Goal: Task Accomplishment & Management: Use online tool/utility

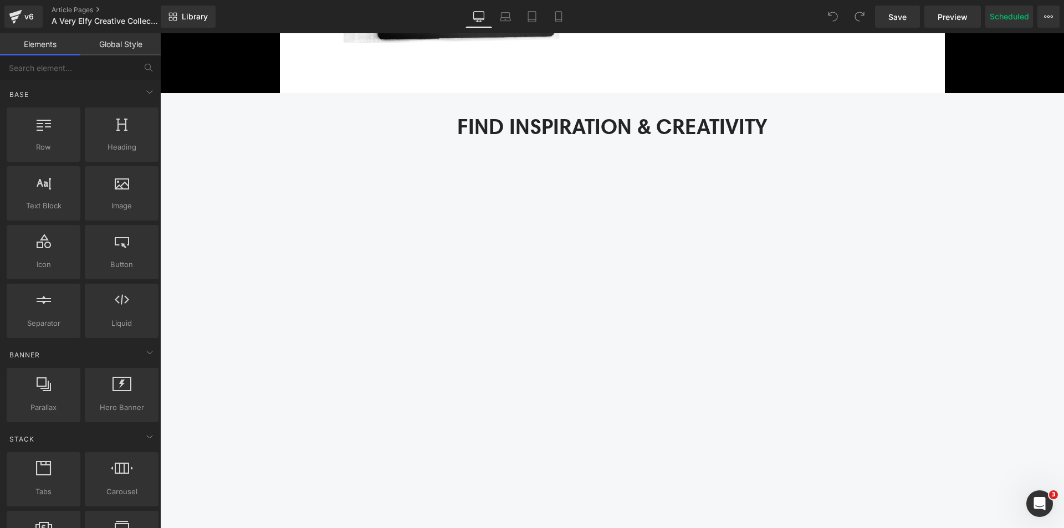
scroll to position [1551, 0]
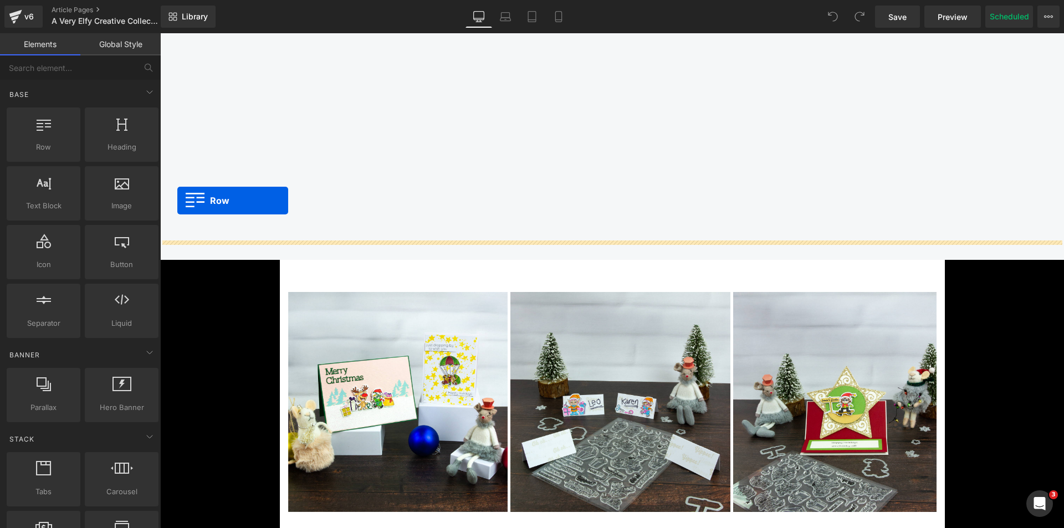
drag, startPoint x: 215, startPoint y: 166, endPoint x: 177, endPoint y: 201, distance: 51.4
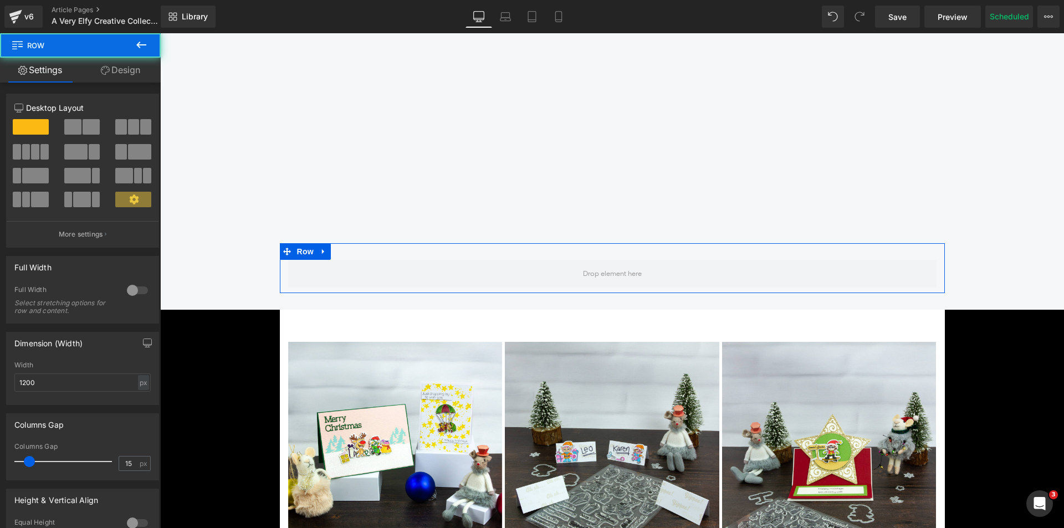
click at [66, 124] on span at bounding box center [72, 127] width 17 height 16
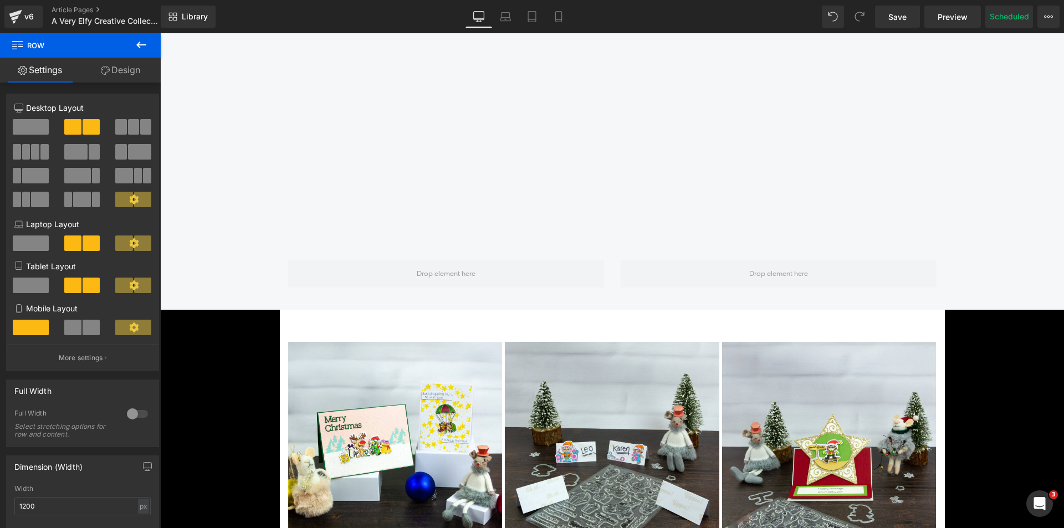
click at [145, 50] on icon at bounding box center [141, 44] width 13 height 13
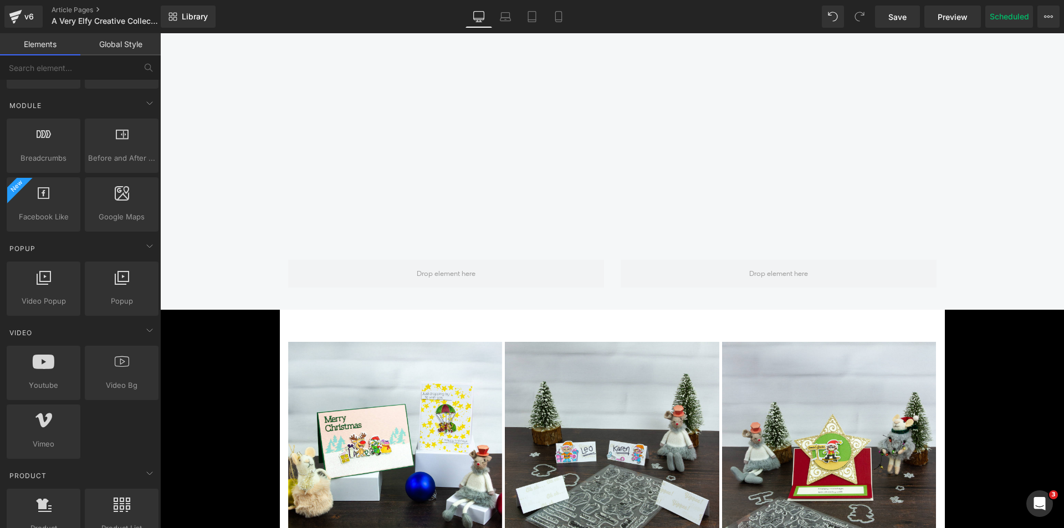
scroll to position [609, 0]
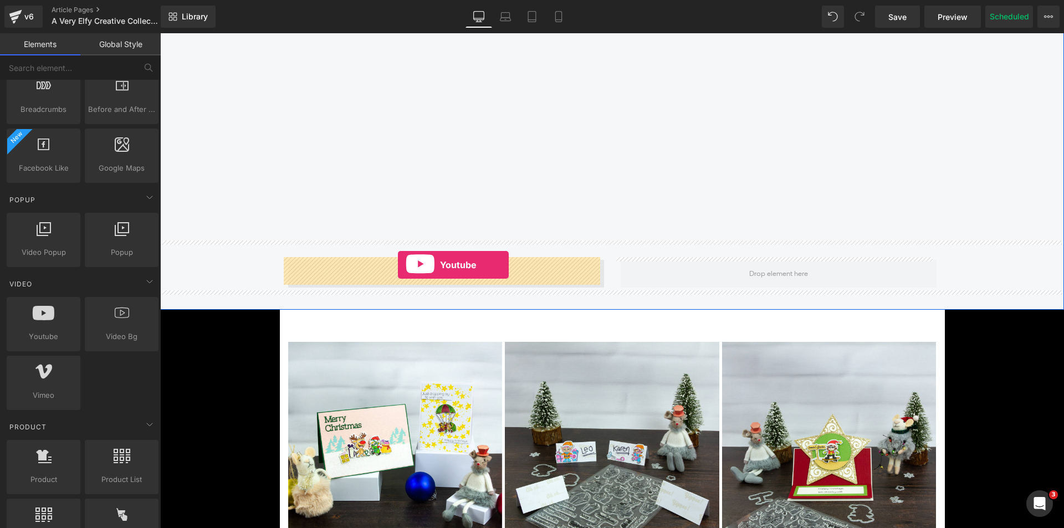
drag, startPoint x: 214, startPoint y: 350, endPoint x: 398, endPoint y: 265, distance: 202.5
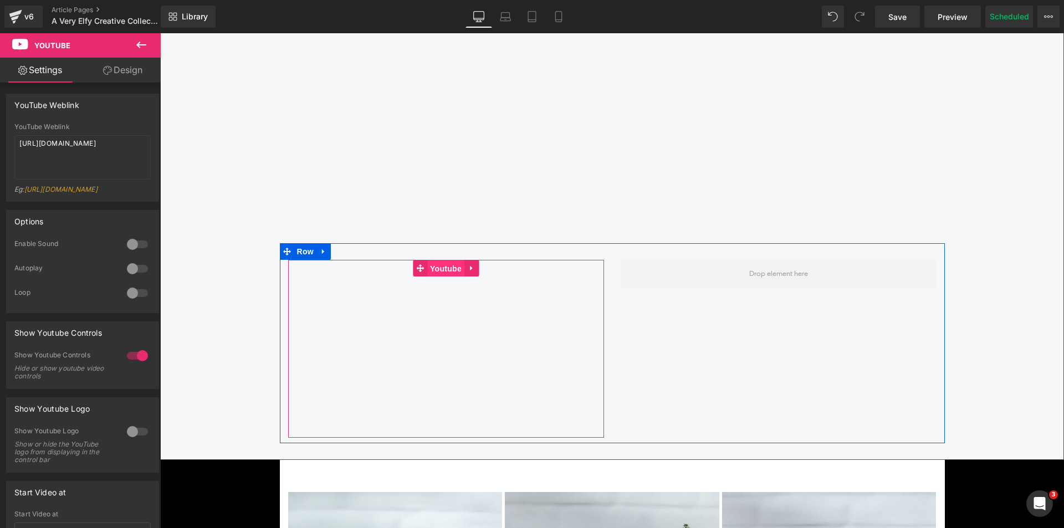
click at [436, 266] on span "Youtube" at bounding box center [445, 268] width 37 height 17
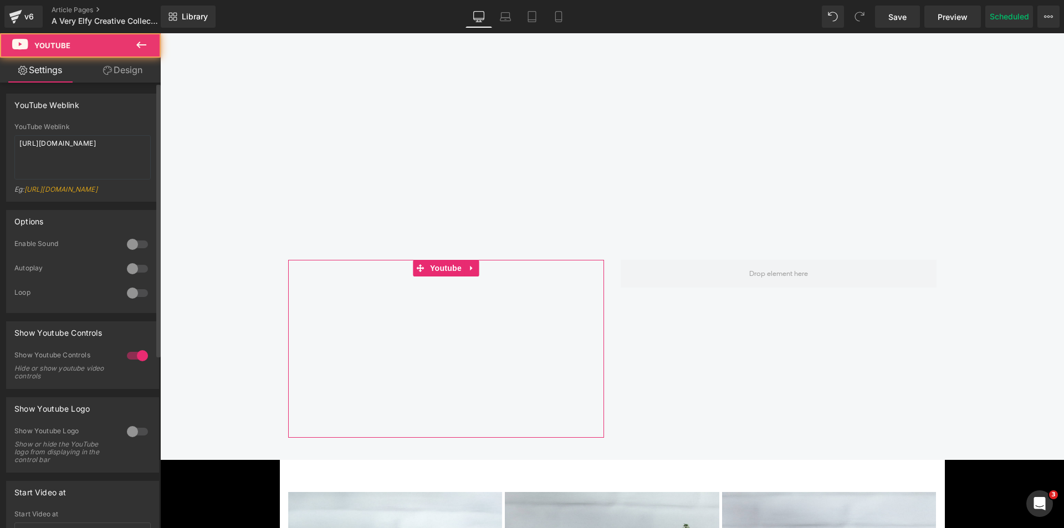
click at [149, 173] on div "YouTube Weblink [URL][DOMAIN_NAME] Eg: [URL][DOMAIN_NAME]" at bounding box center [83, 162] width 152 height 78
click at [139, 168] on textarea "[URL][DOMAIN_NAME]" at bounding box center [82, 157] width 136 height 44
paste textarea "[DOMAIN_NAME][URL]"
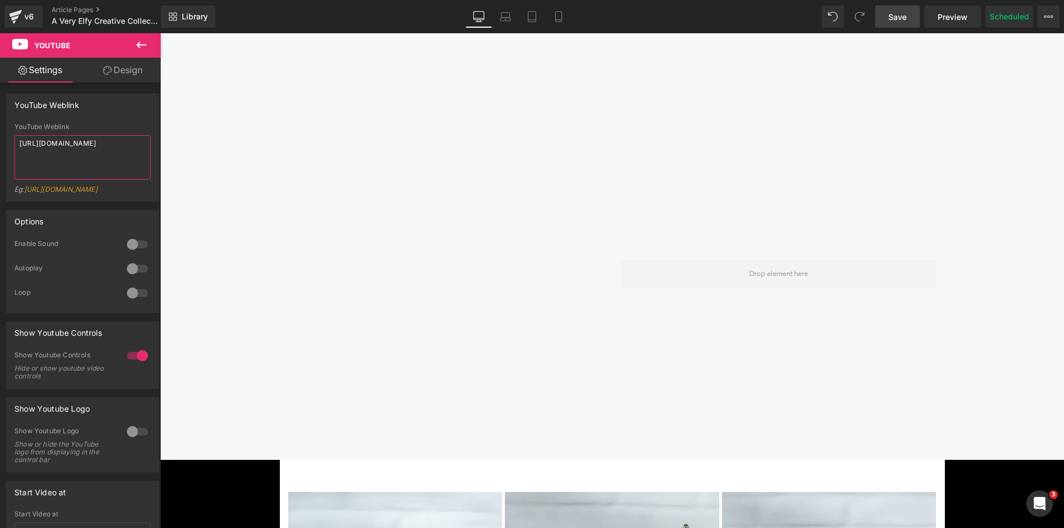
type textarea "[URL][DOMAIN_NAME]"
click at [898, 13] on span "Save" at bounding box center [897, 17] width 18 height 12
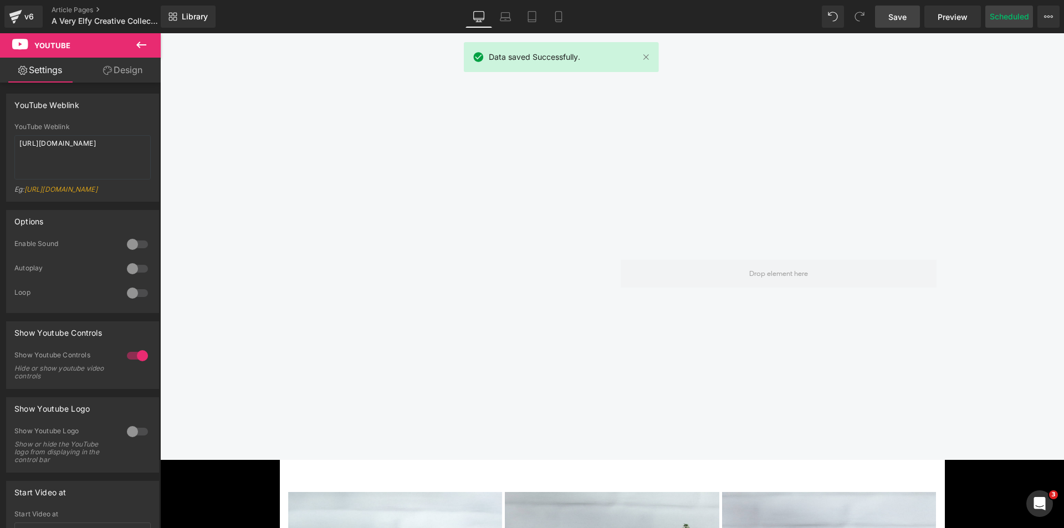
click at [1019, 20] on button "Scheduled" at bounding box center [1009, 17] width 48 height 22
select select
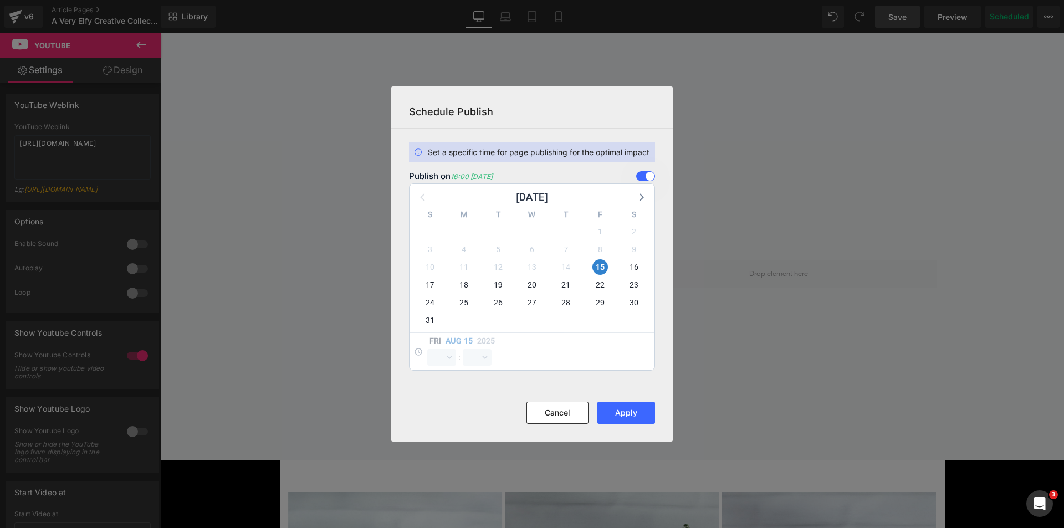
click at [643, 176] on span at bounding box center [645, 176] width 19 height 10
click at [0, 0] on input "checkbox" at bounding box center [0, 0] width 0 height 0
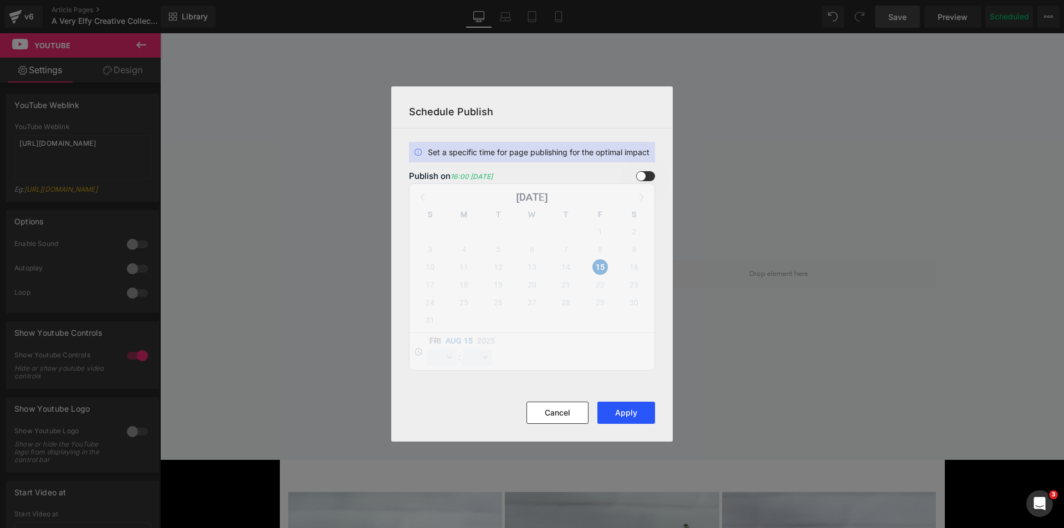
click at [627, 407] on button "Apply" at bounding box center [626, 413] width 58 height 22
click at [646, 176] on span at bounding box center [645, 176] width 19 height 10
click at [0, 0] on input "checkbox" at bounding box center [0, 0] width 0 height 0
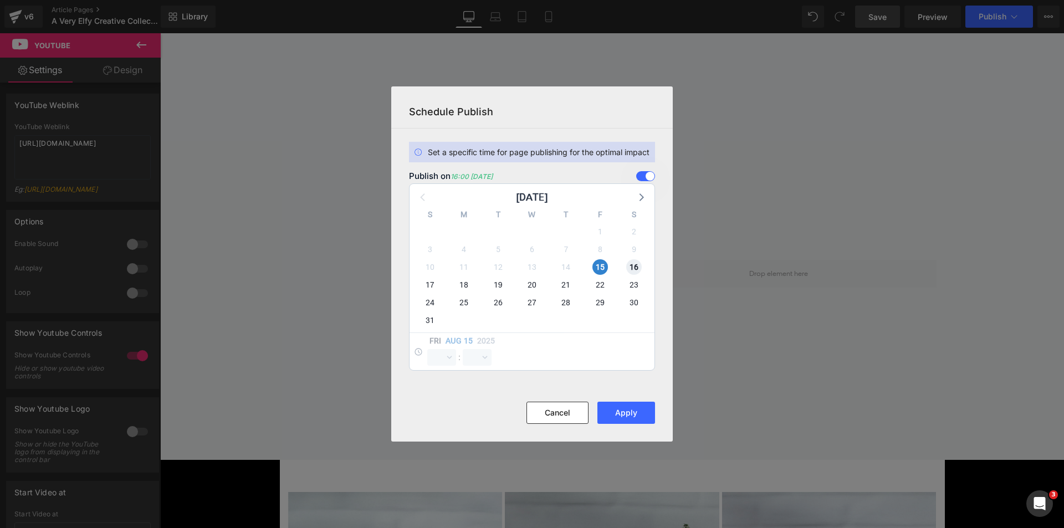
click at [632, 265] on span "16" at bounding box center [634, 267] width 16 height 16
click at [604, 268] on span "15" at bounding box center [600, 267] width 16 height 16
click at [454, 358] on select "00 01 02 03 04 05 06 07 08 09 10 11 12 13 14 15 16 17 18 19 20 21 22 23" at bounding box center [441, 357] width 29 height 17
select select "11"
click at [427, 349] on select "00 01 02 03 04 05 06 07 08 09 10 11 12 13 14 15 16 17 18 19 20 21 22 23" at bounding box center [441, 357] width 29 height 17
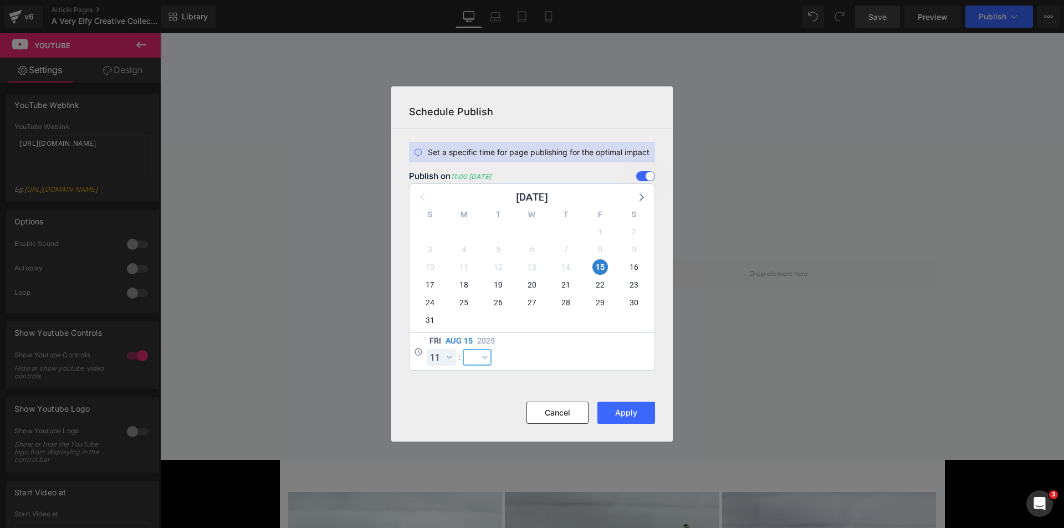
click at [473, 357] on select "00 01 02 03 04 05 06 07 08 09 10 11 12 13 14 15 16 17 18 19 20 21 22 23 24 25 2…" at bounding box center [477, 357] width 29 height 17
select select "30"
click at [463, 349] on select "00 01 02 03 04 05 06 07 08 09 10 11 12 13 14 15 16 17 18 19 20 21 22 23 24 25 2…" at bounding box center [477, 357] width 29 height 17
click at [634, 408] on button "Apply" at bounding box center [626, 413] width 58 height 22
